Goal: Task Accomplishment & Management: Use online tool/utility

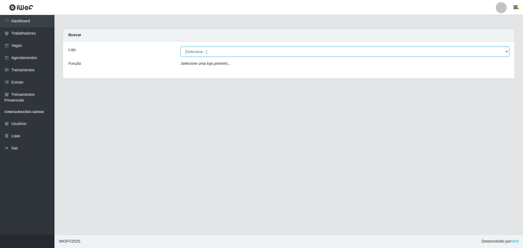
click at [213, 50] on select "[Selecione...] O ROSÁRIO ALIMENTOS" at bounding box center [344, 52] width 328 height 10
select select "349"
click at [180, 47] on select "[Selecione...] O ROSÁRIO ALIMENTOS" at bounding box center [344, 52] width 328 height 10
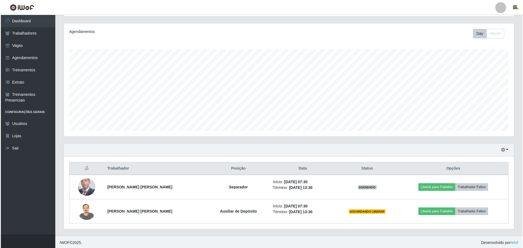
scroll to position [65, 0]
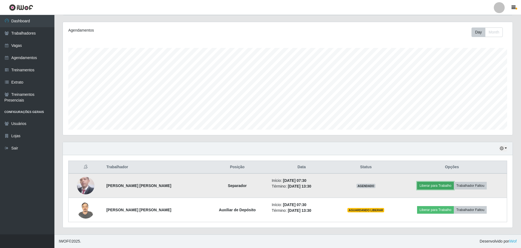
click at [441, 184] on button "Liberar para Trabalho" at bounding box center [435, 186] width 37 height 8
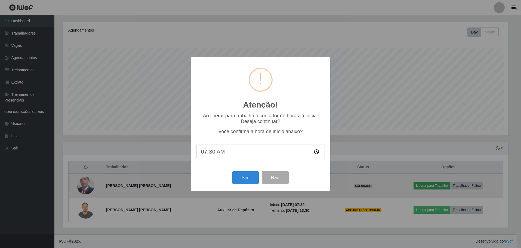
scroll to position [113, 447]
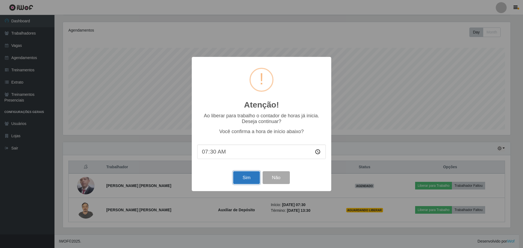
click at [241, 177] on button "Sim" at bounding box center [246, 177] width 26 height 13
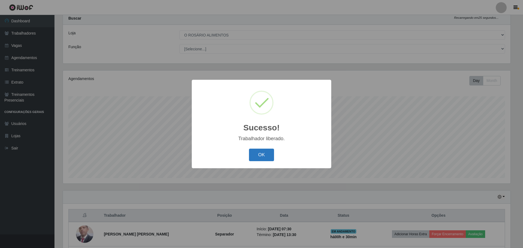
click at [263, 154] on button "OK" at bounding box center [261, 155] width 25 height 13
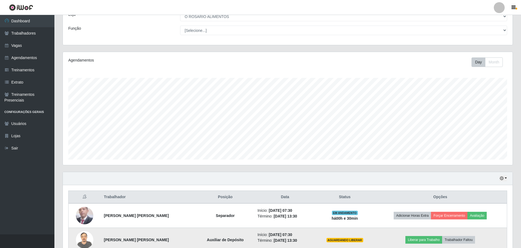
scroll to position [65, 0]
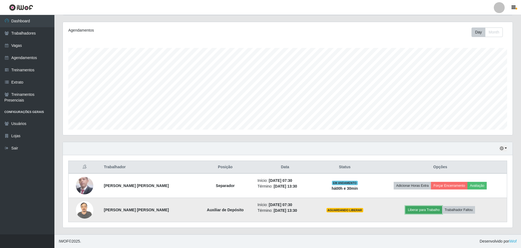
click at [435, 208] on button "Liberar para Trabalho" at bounding box center [424, 210] width 37 height 8
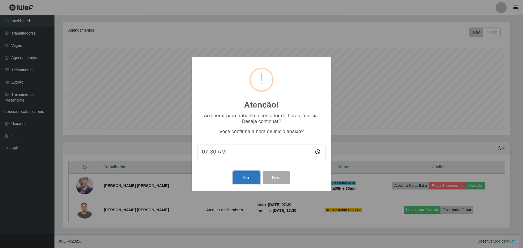
click at [253, 177] on button "Sim" at bounding box center [246, 177] width 26 height 13
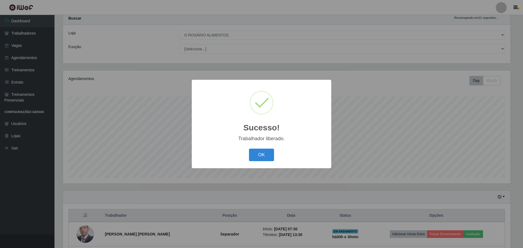
click at [249, 149] on button "OK" at bounding box center [261, 155] width 25 height 13
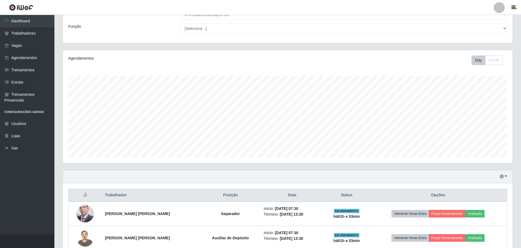
scroll to position [65, 0]
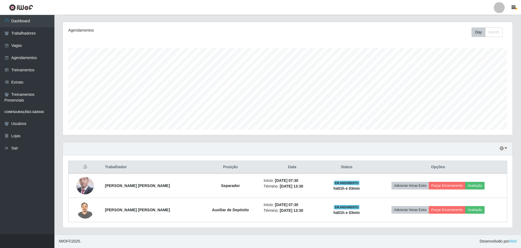
click at [498, 148] on div "Hoje 1 dia 3 dias 1 Semana Não encerrados" at bounding box center [288, 148] width 450 height 13
click at [502, 147] on icon "button" at bounding box center [502, 148] width 4 height 4
click at [475, 203] on button "Não encerrados" at bounding box center [485, 203] width 43 height 11
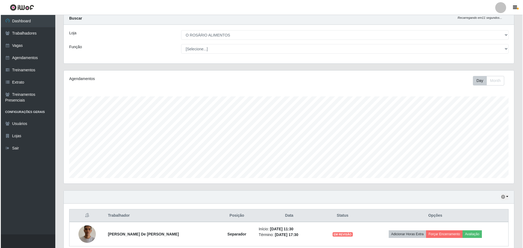
scroll to position [41, 0]
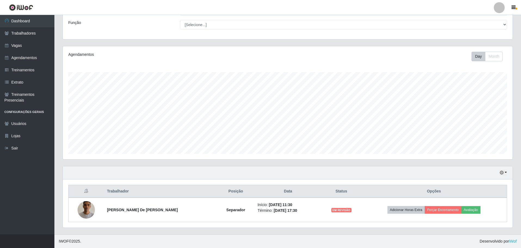
click at [380, 168] on div "Hoje 1 dia 3 dias 1 Semana Não encerrados" at bounding box center [288, 172] width 450 height 13
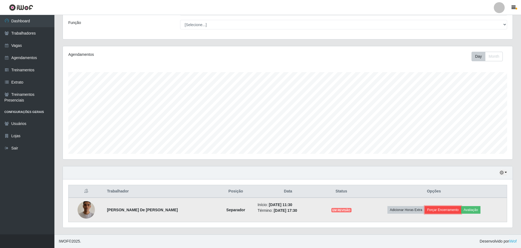
click at [440, 209] on button "Forçar Encerramento" at bounding box center [443, 210] width 36 height 8
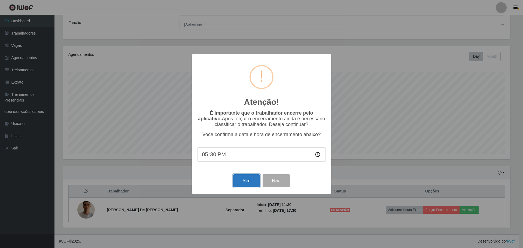
click at [250, 181] on button "Sim" at bounding box center [246, 180] width 26 height 13
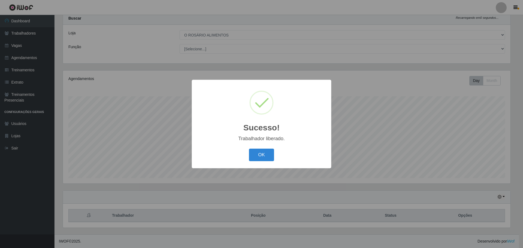
click at [263, 148] on div "OK Cancel" at bounding box center [261, 155] width 128 height 16
click at [262, 159] on button "OK" at bounding box center [261, 155] width 25 height 13
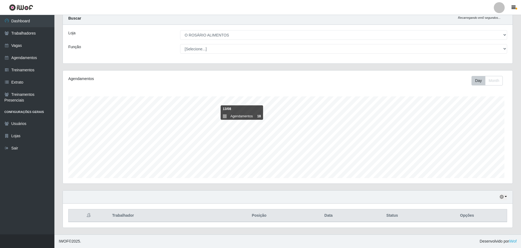
scroll to position [113, 450]
